Goal: Find specific page/section: Find specific page/section

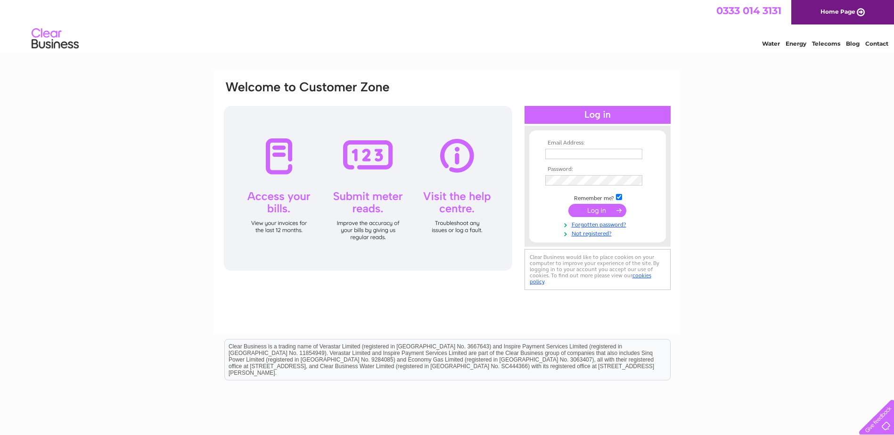
type input "ourwoodhouse@hotmail.com"
click at [604, 210] on input "submit" at bounding box center [597, 210] width 58 height 13
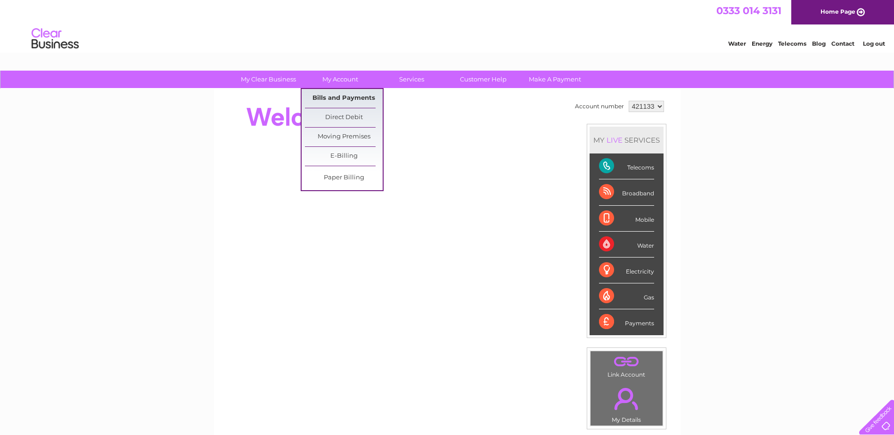
click at [339, 94] on link "Bills and Payments" at bounding box center [344, 98] width 78 height 19
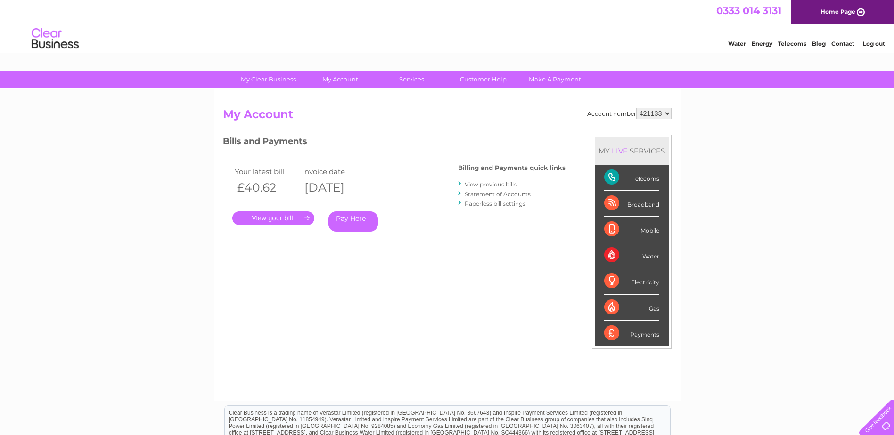
click at [284, 217] on link "." at bounding box center [273, 219] width 82 height 14
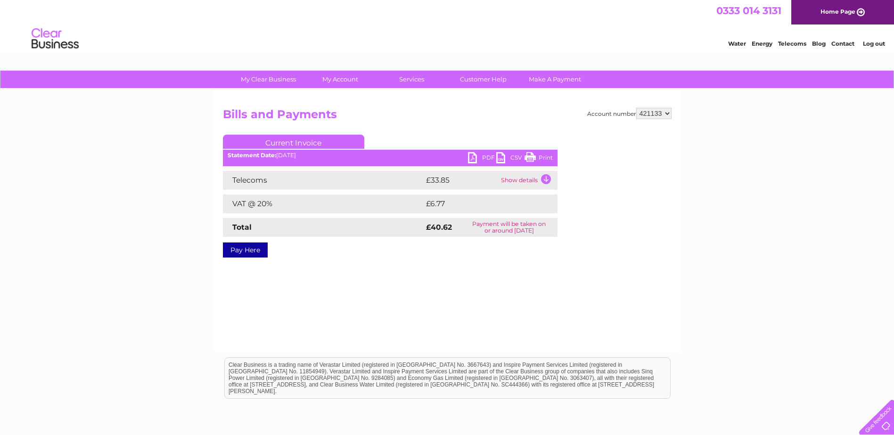
click at [542, 159] on link "Print" at bounding box center [539, 159] width 28 height 14
